Goal: Task Accomplishment & Management: Manage account settings

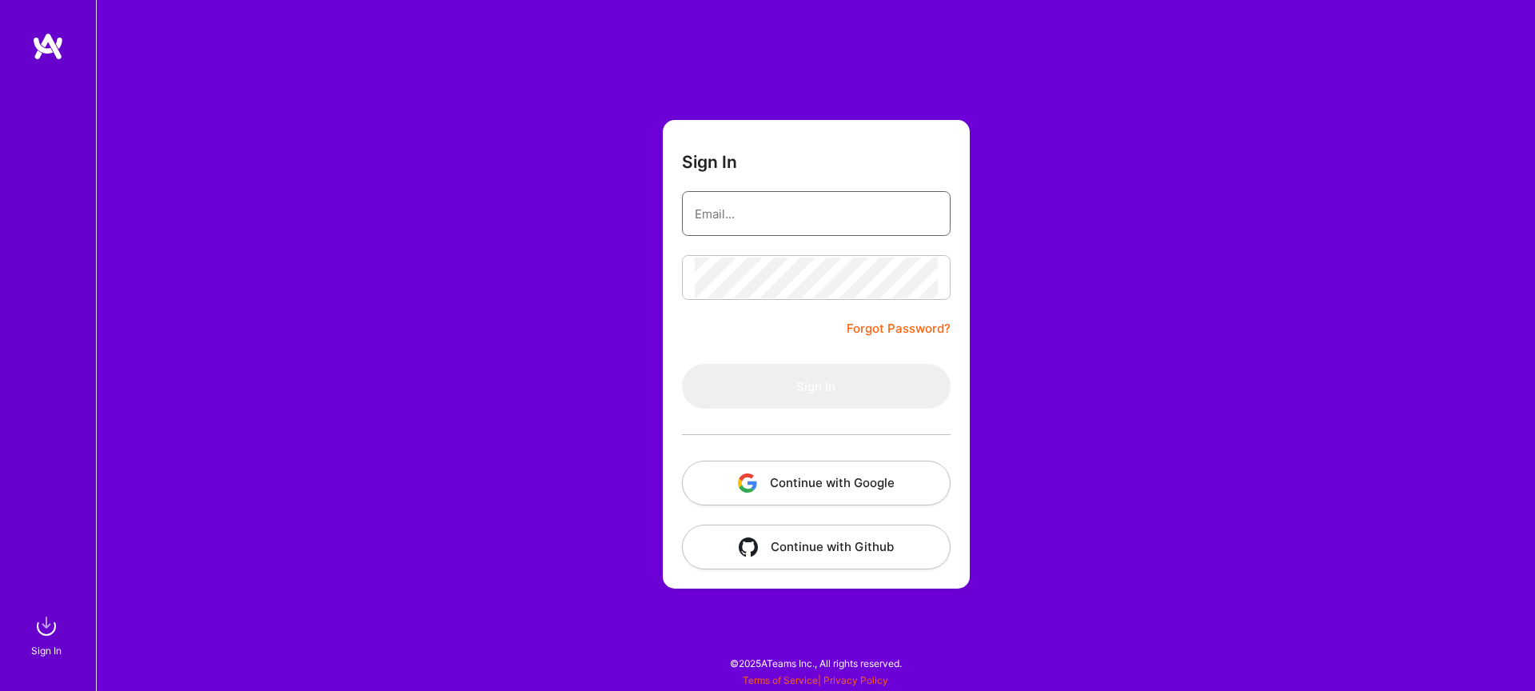
type input "[EMAIL_ADDRESS][DOMAIN_NAME]"
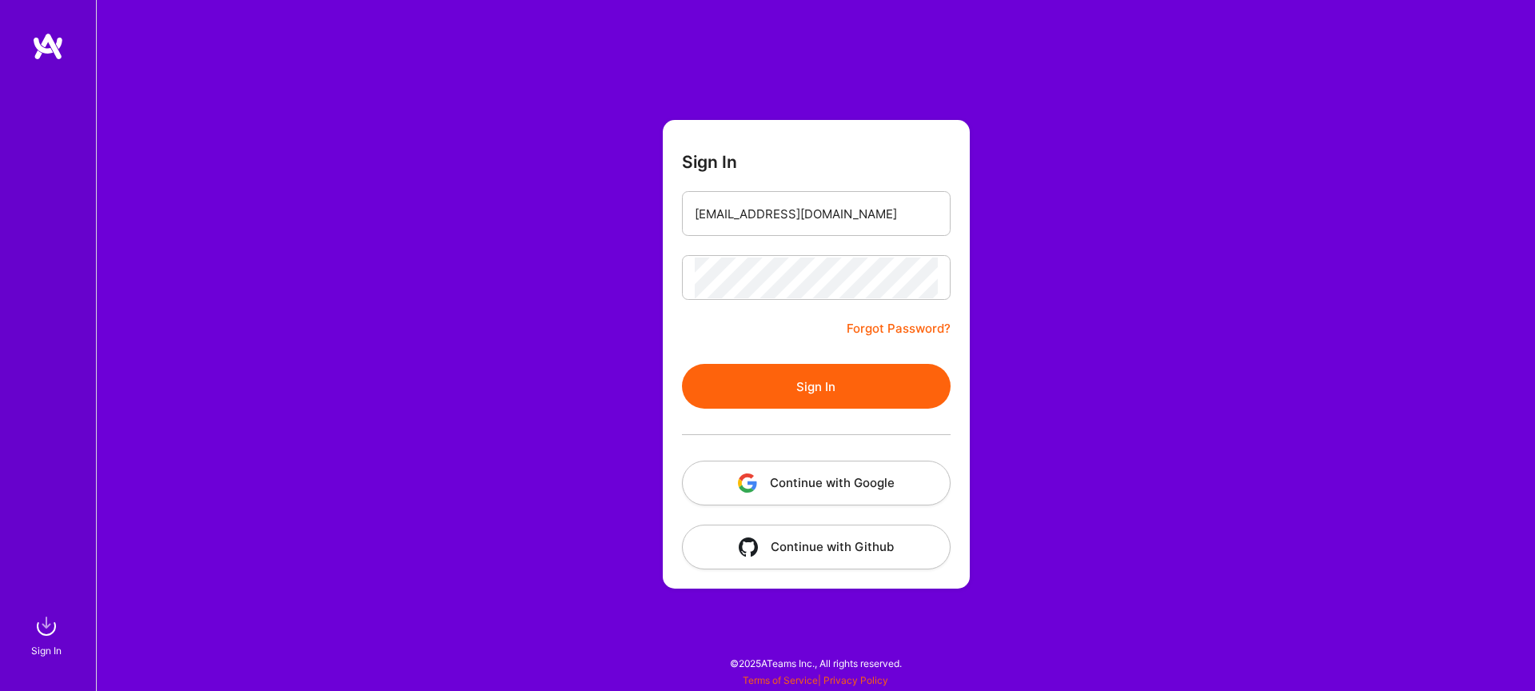
click at [824, 388] on button "Sign In" at bounding box center [816, 386] width 269 height 45
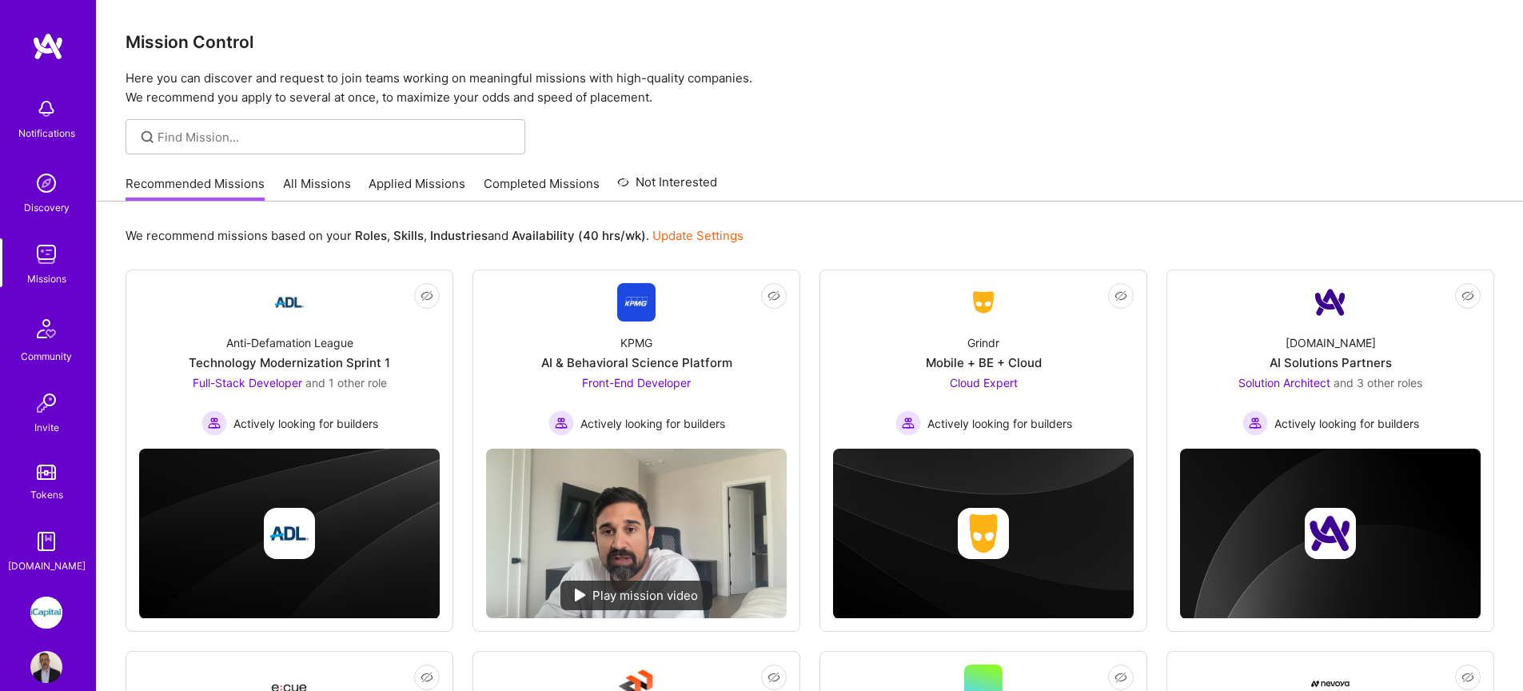
click at [301, 178] on link "All Missions" at bounding box center [317, 188] width 68 height 26
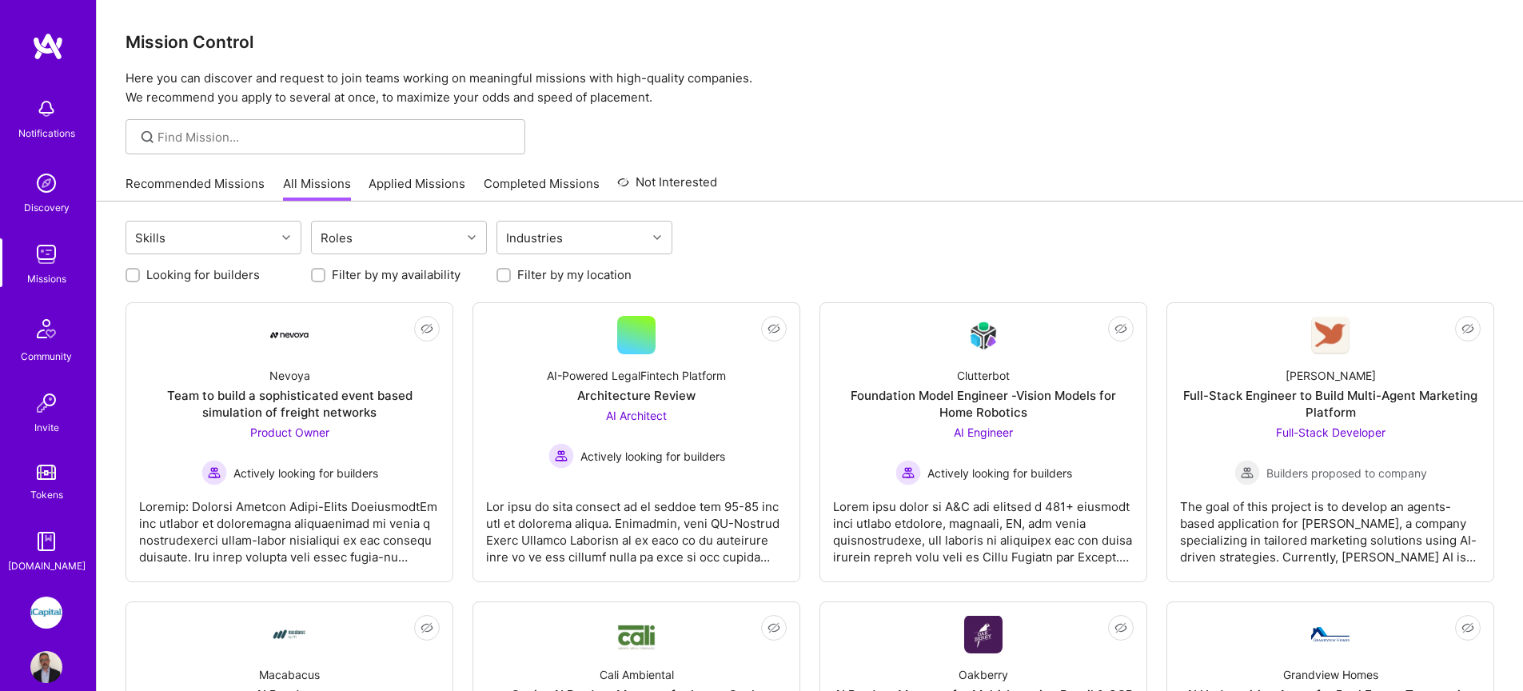
click at [411, 189] on link "Applied Missions" at bounding box center [417, 188] width 97 height 26
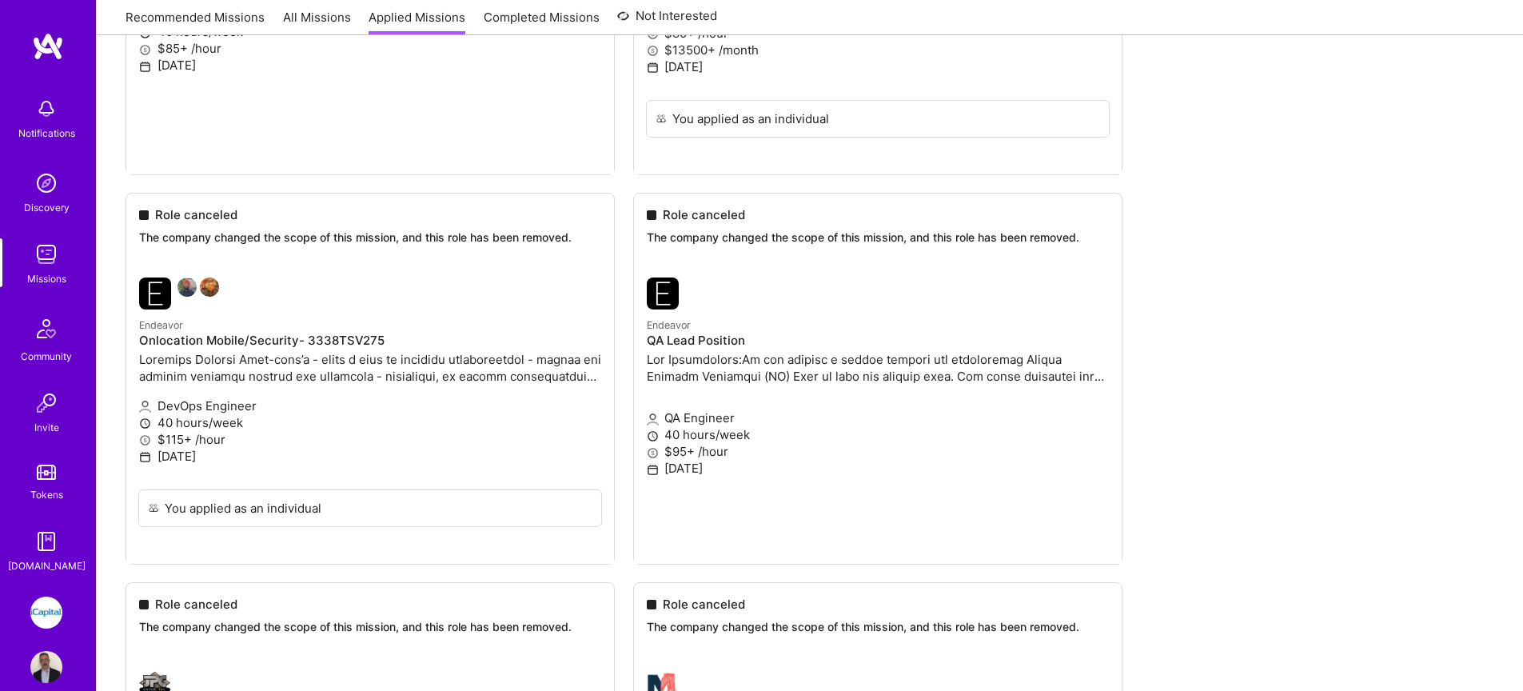
scroll to position [2065, 0]
